Goal: Task Accomplishment & Management: Complete application form

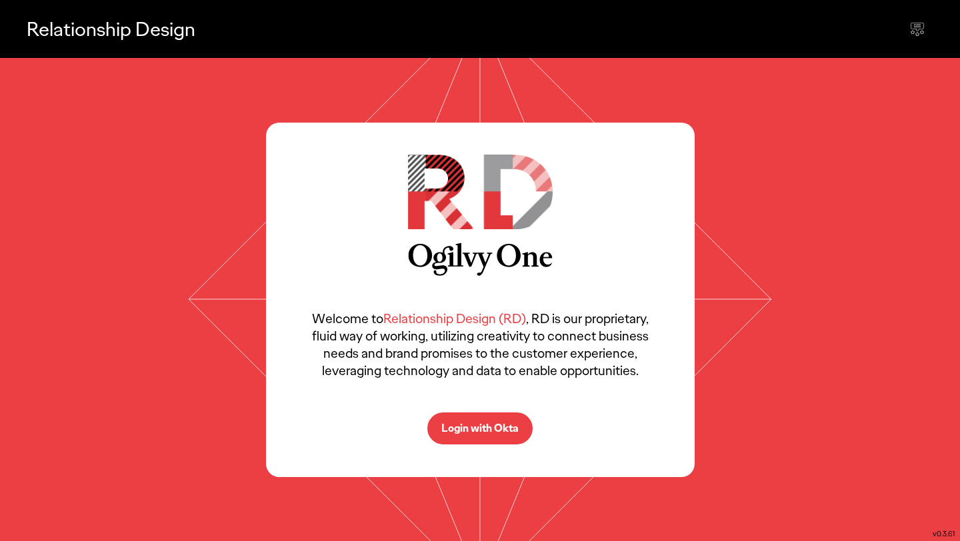
click at [484, 427] on p "Login with Okta" at bounding box center [479, 428] width 77 height 11
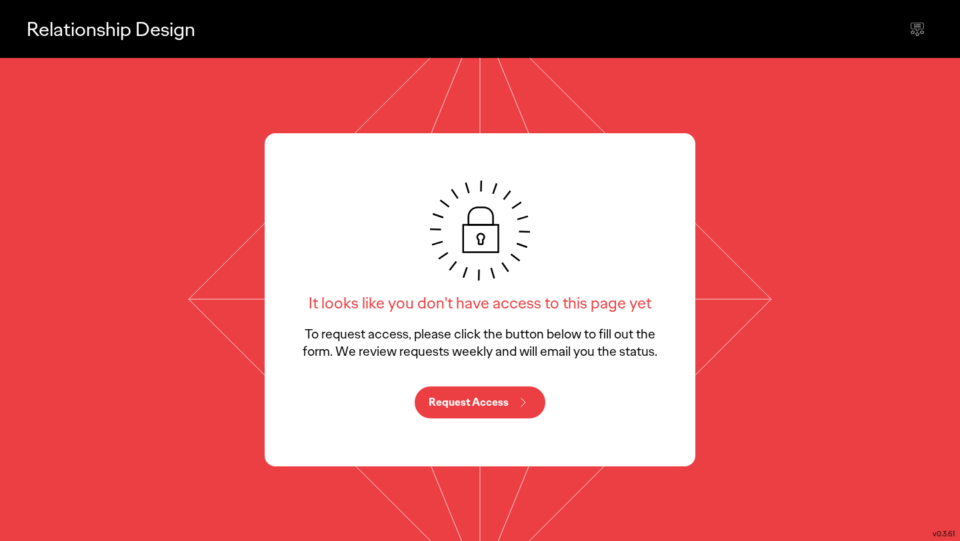
click at [512, 396] on button "Request Access" at bounding box center [480, 403] width 131 height 32
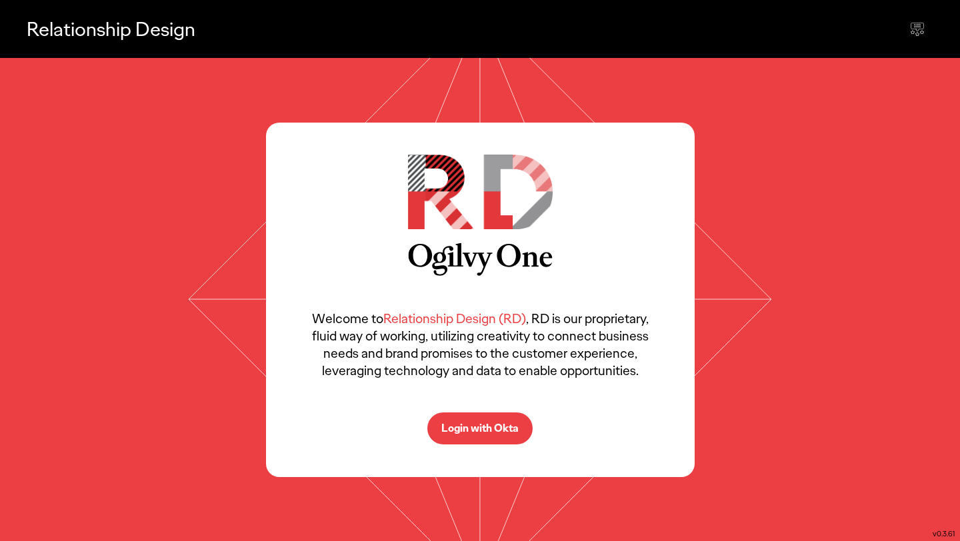
click at [461, 434] on p "Login with Okta" at bounding box center [479, 428] width 77 height 11
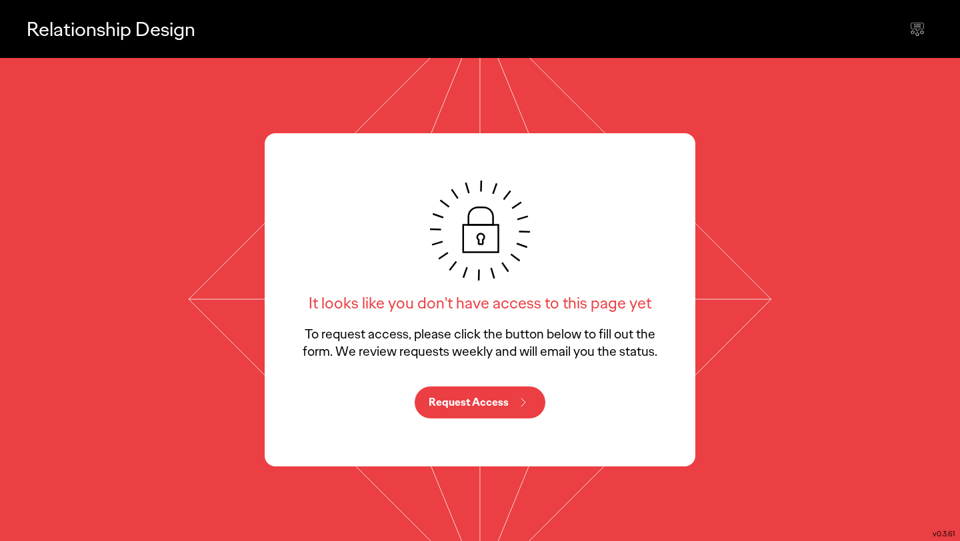
click at [508, 406] on button "Request Access" at bounding box center [480, 403] width 131 height 32
